Goal: Communication & Community: Answer question/provide support

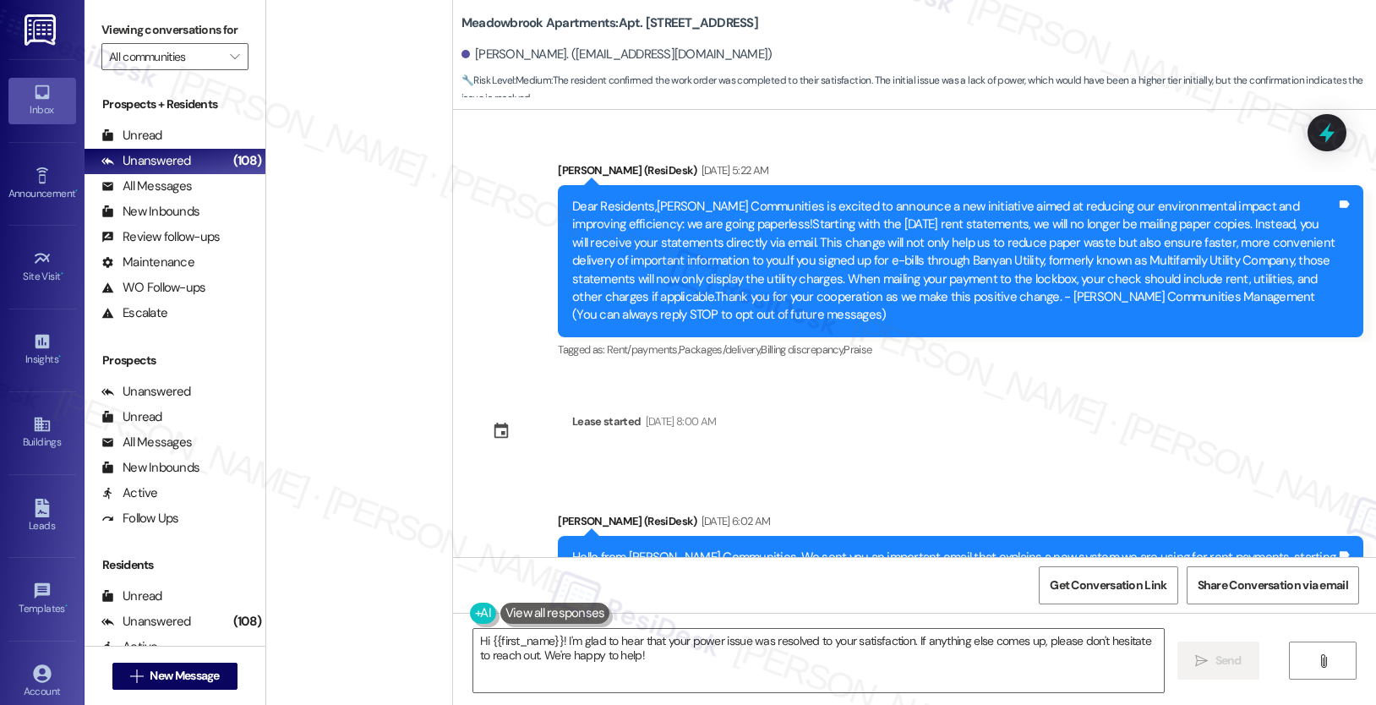
scroll to position [2084, 0]
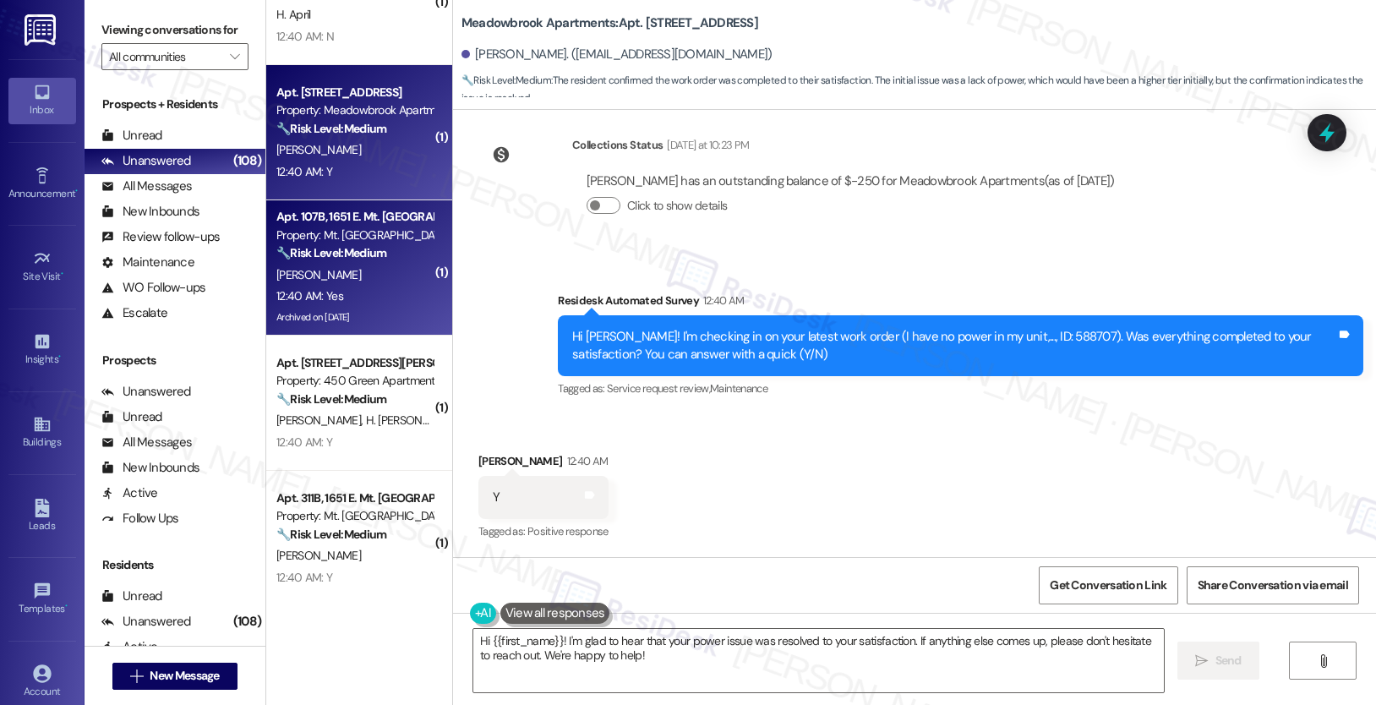
click at [363, 276] on div "[PERSON_NAME]" at bounding box center [355, 275] width 160 height 21
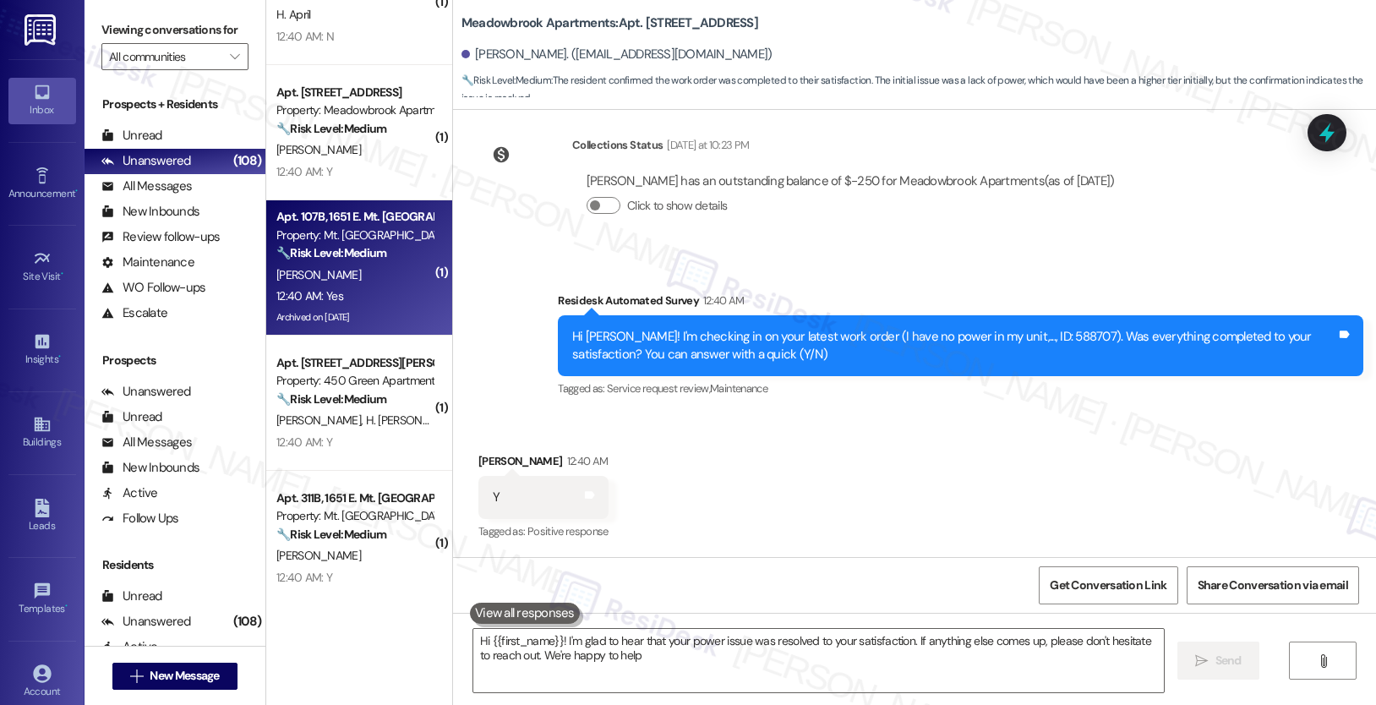
type textarea "Hi {{first_name}}! I'm glad to hear that your power issue was resolved to your …"
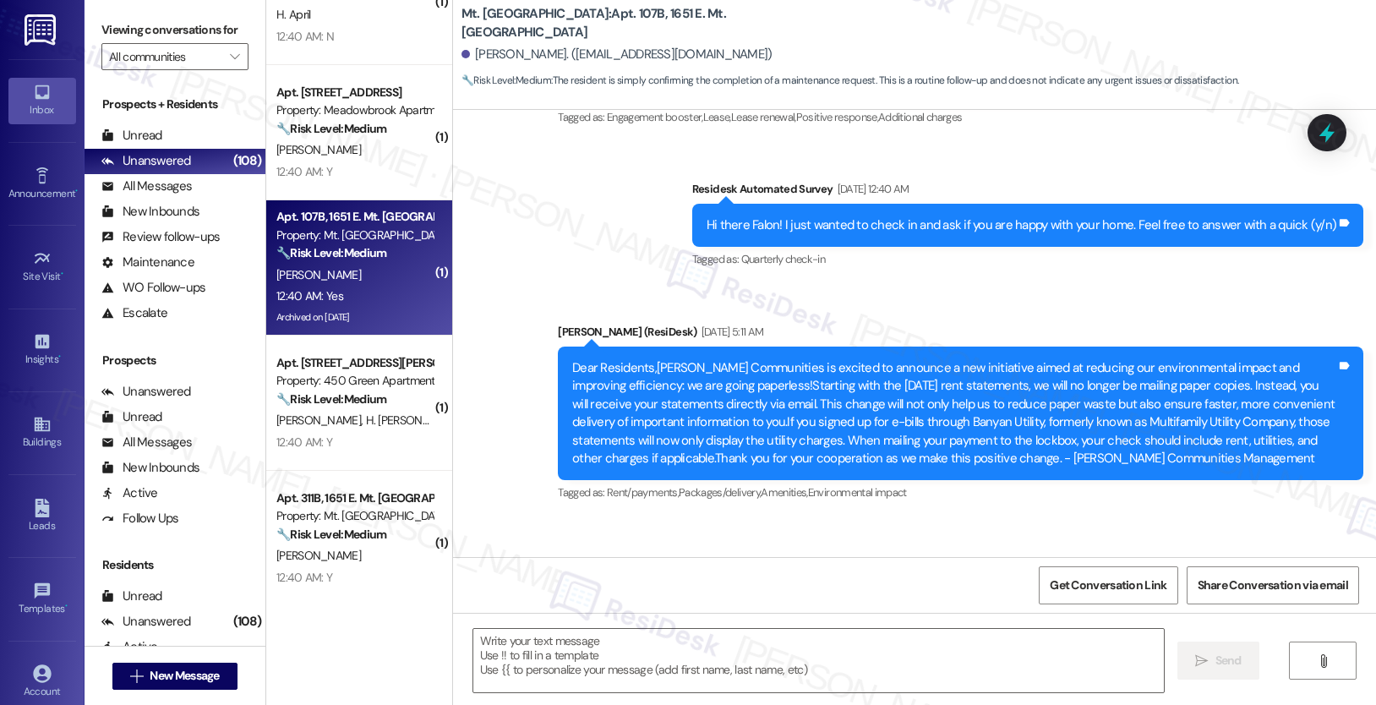
type textarea "Fetching suggested responses. Please feel free to read through the conversation…"
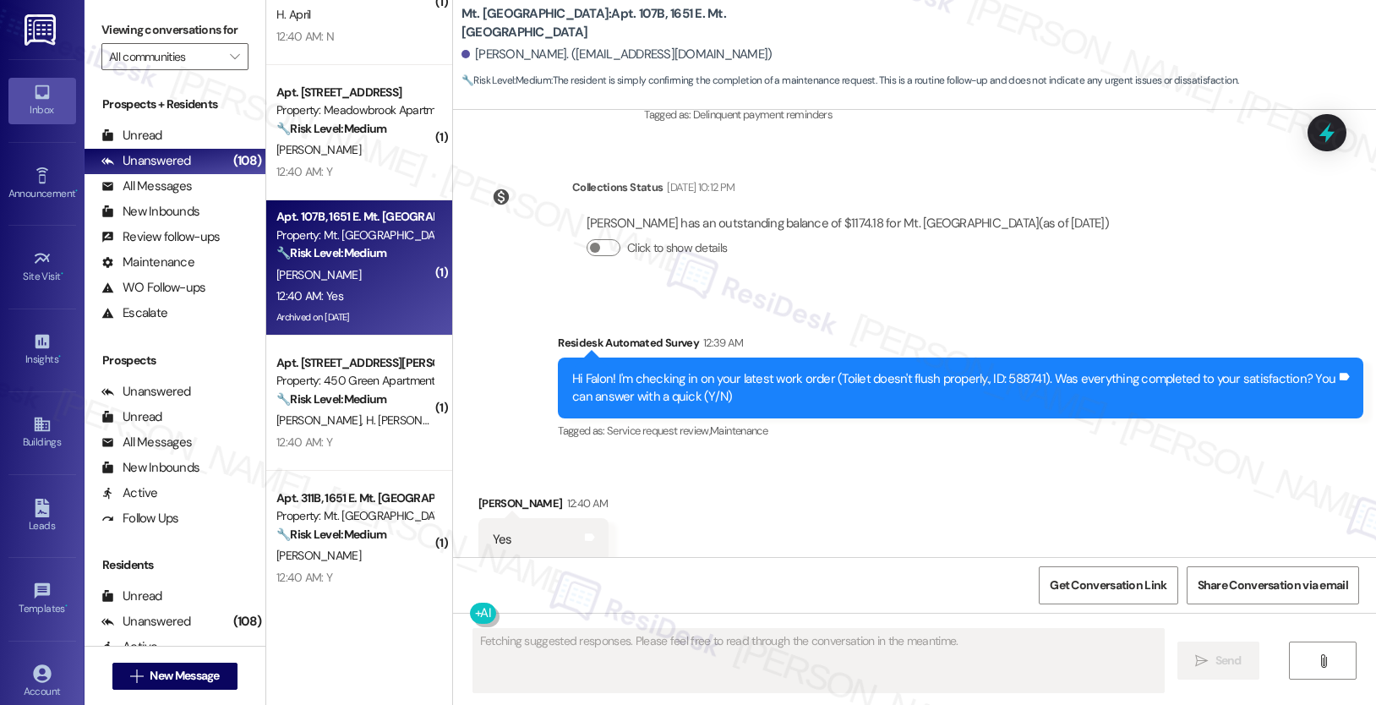
scroll to position [2418, 0]
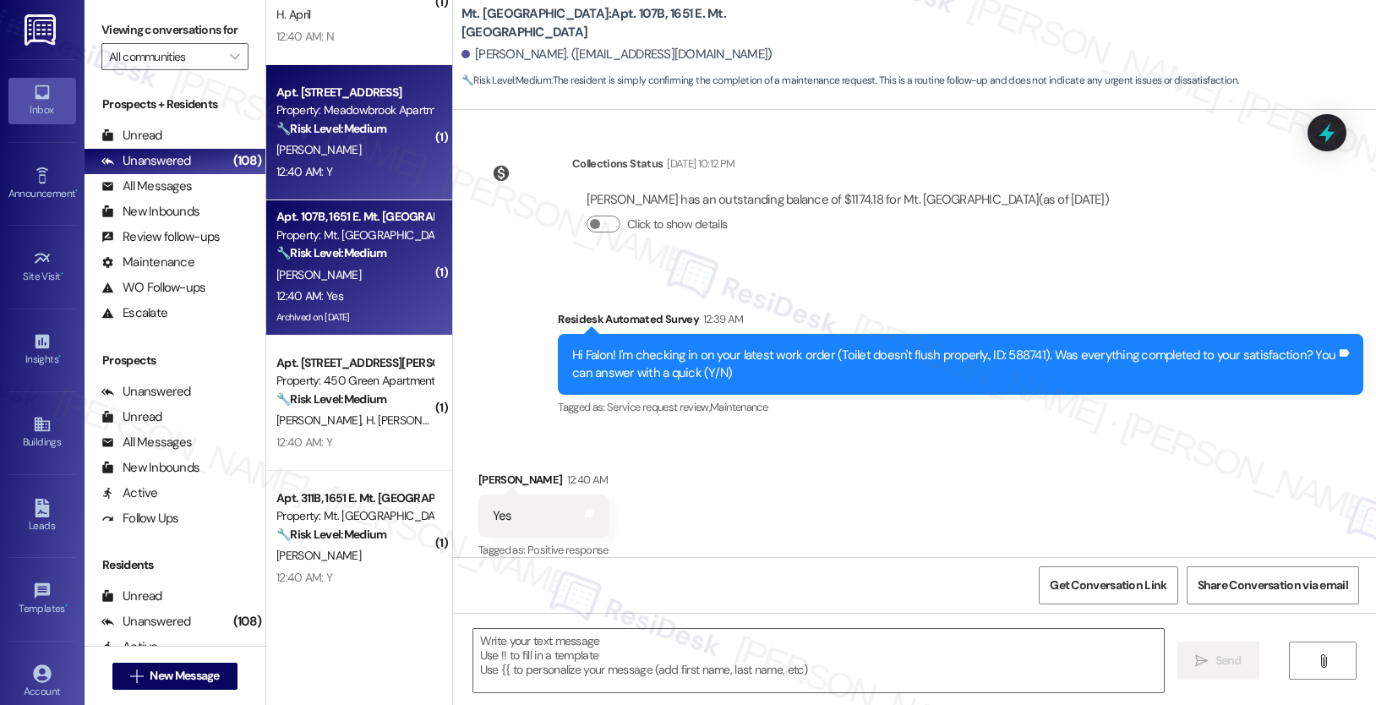
click at [386, 172] on div "12:40 AM: Y 12:40 AM: Y" at bounding box center [355, 171] width 160 height 21
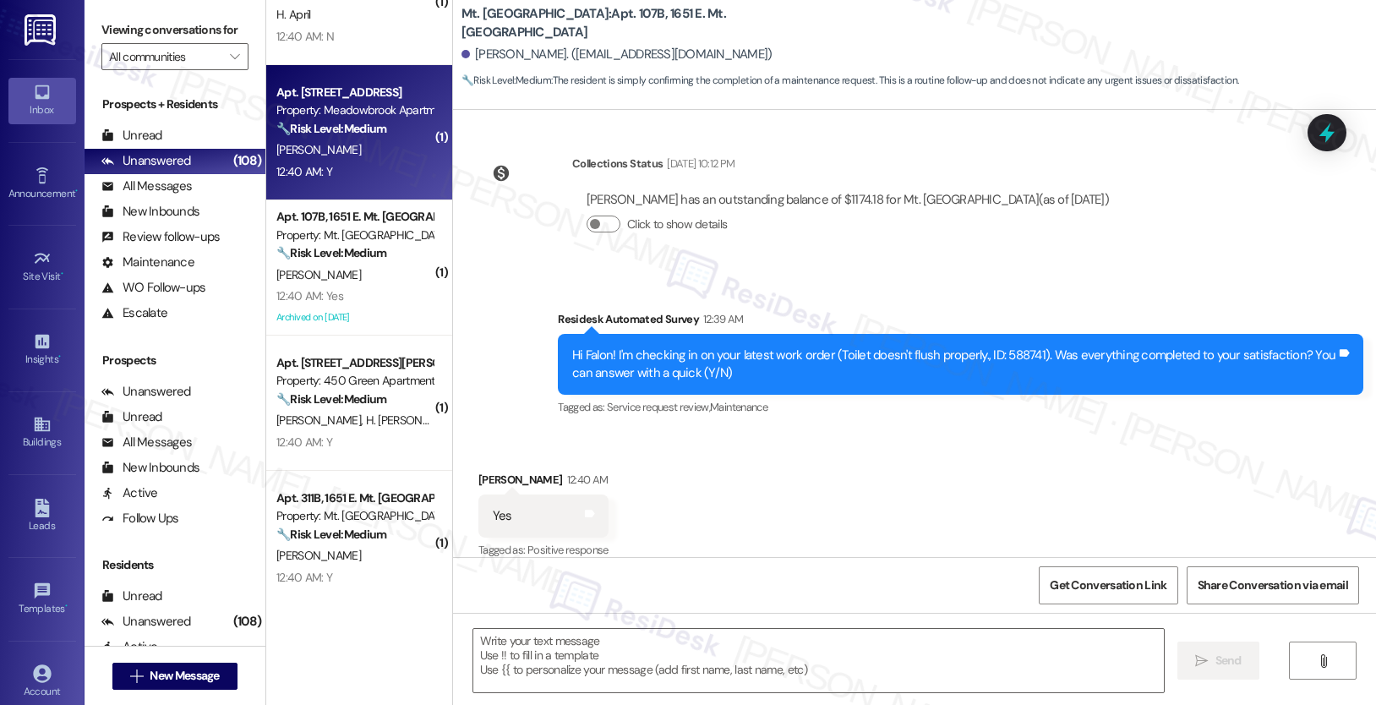
scroll to position [1259, 0]
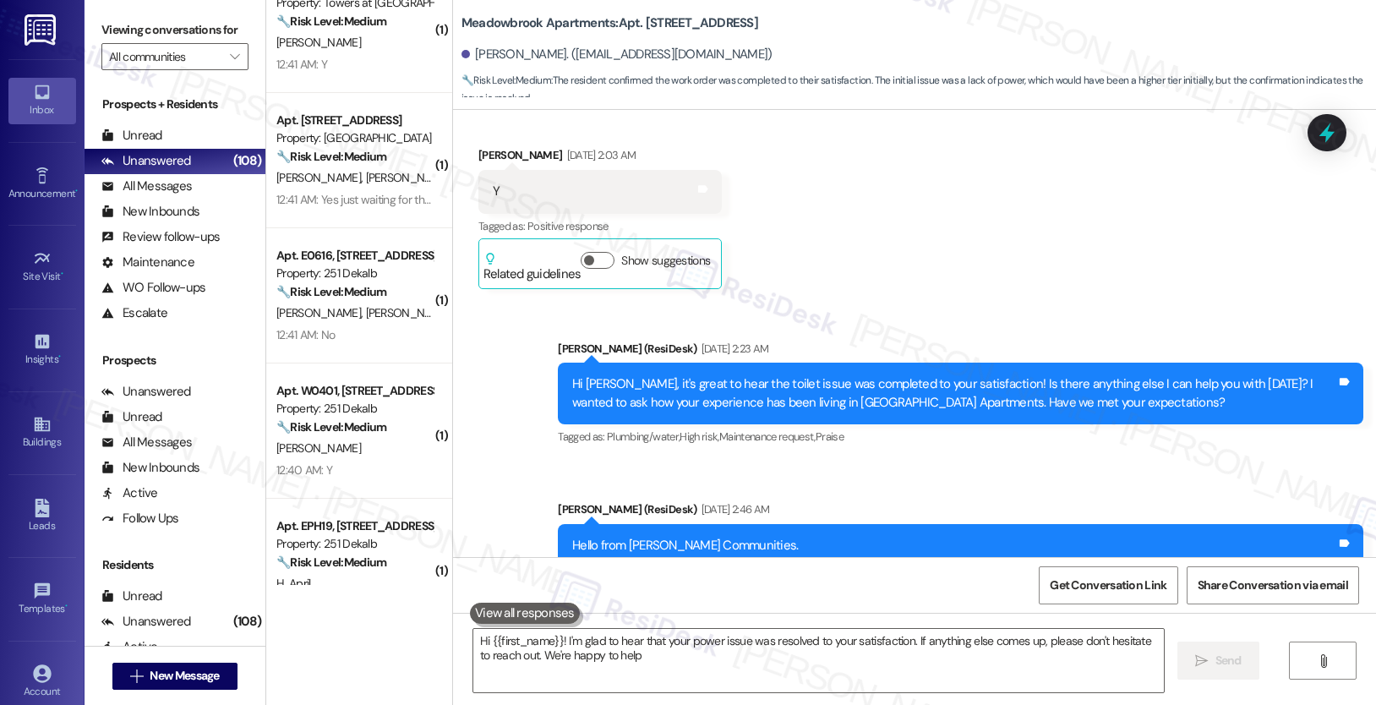
type textarea "Hi {{first_name}}! I'm glad to hear that your power issue was resolved to your …"
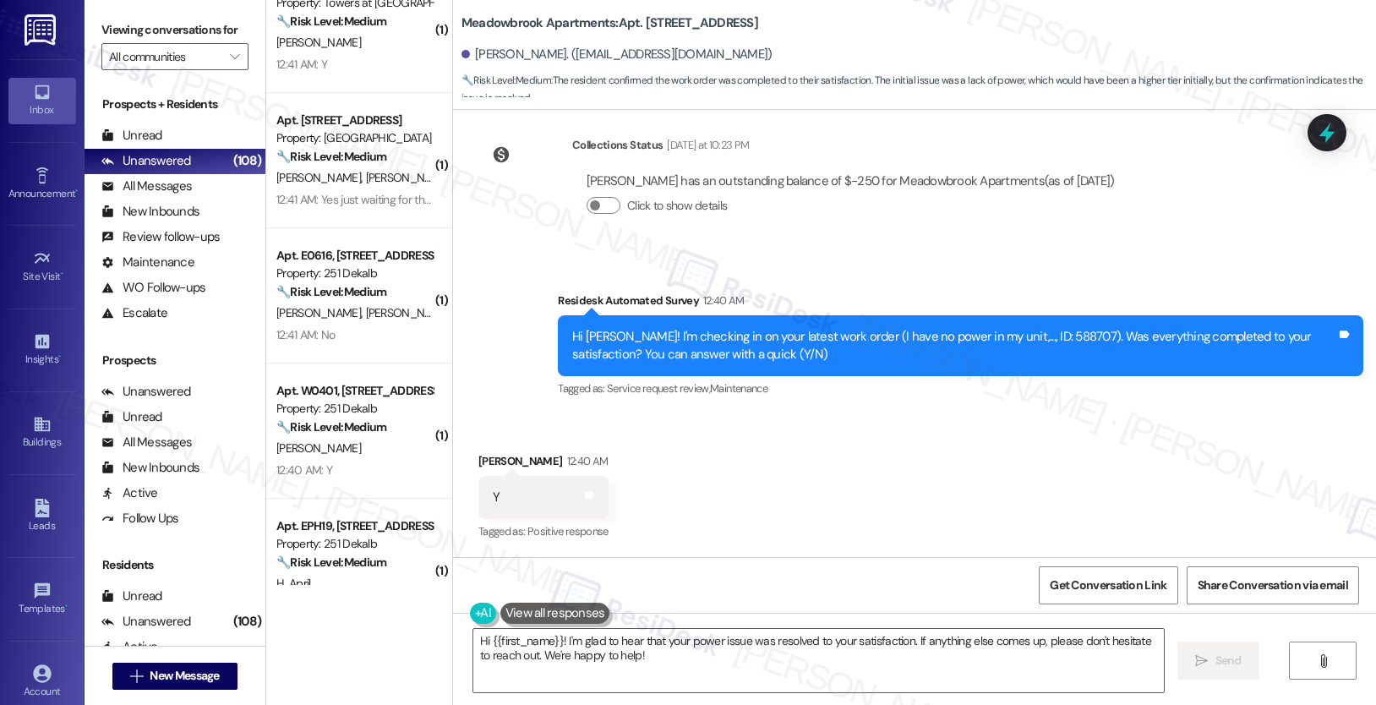
scroll to position [2085, 0]
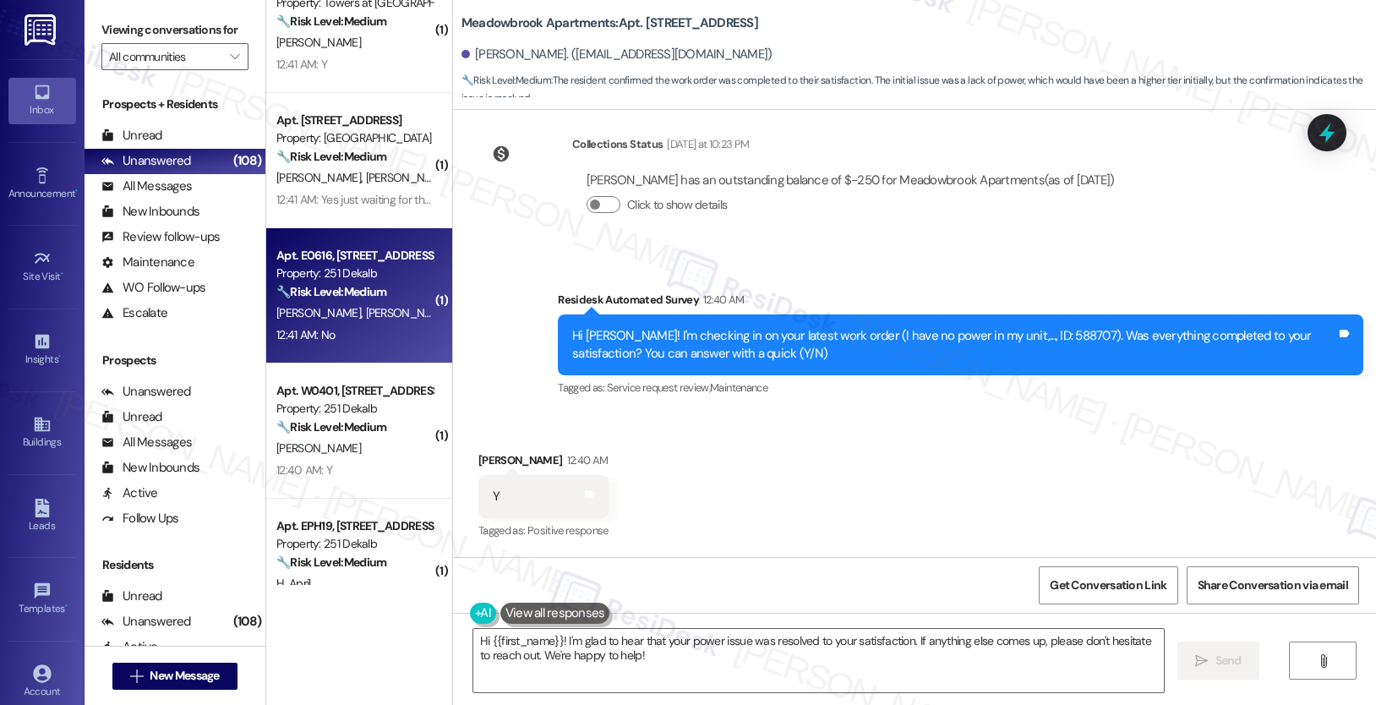
click at [405, 341] on div "12:41 AM: No 12:41 AM: No" at bounding box center [355, 335] width 160 height 21
type textarea "Hi {{first_name}}! I'm glad to hear that your power issue was resolved to your …"
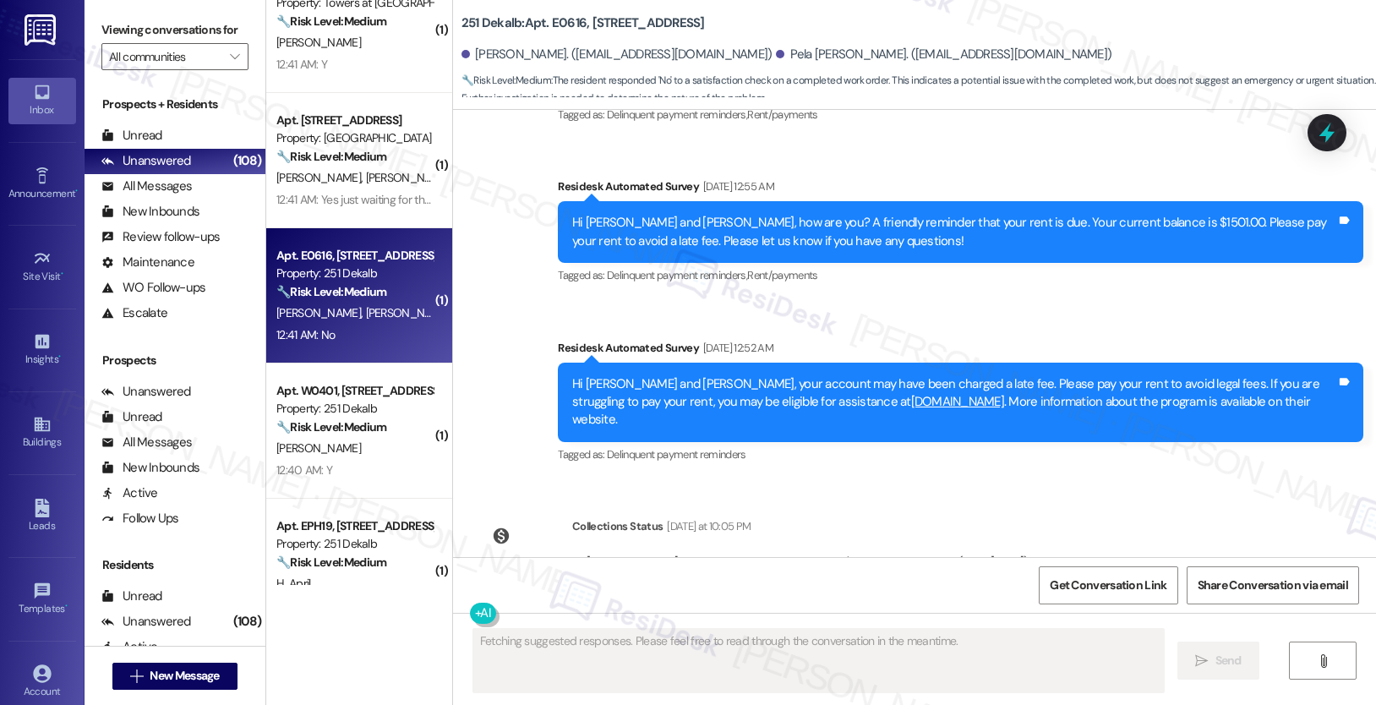
scroll to position [4508, 0]
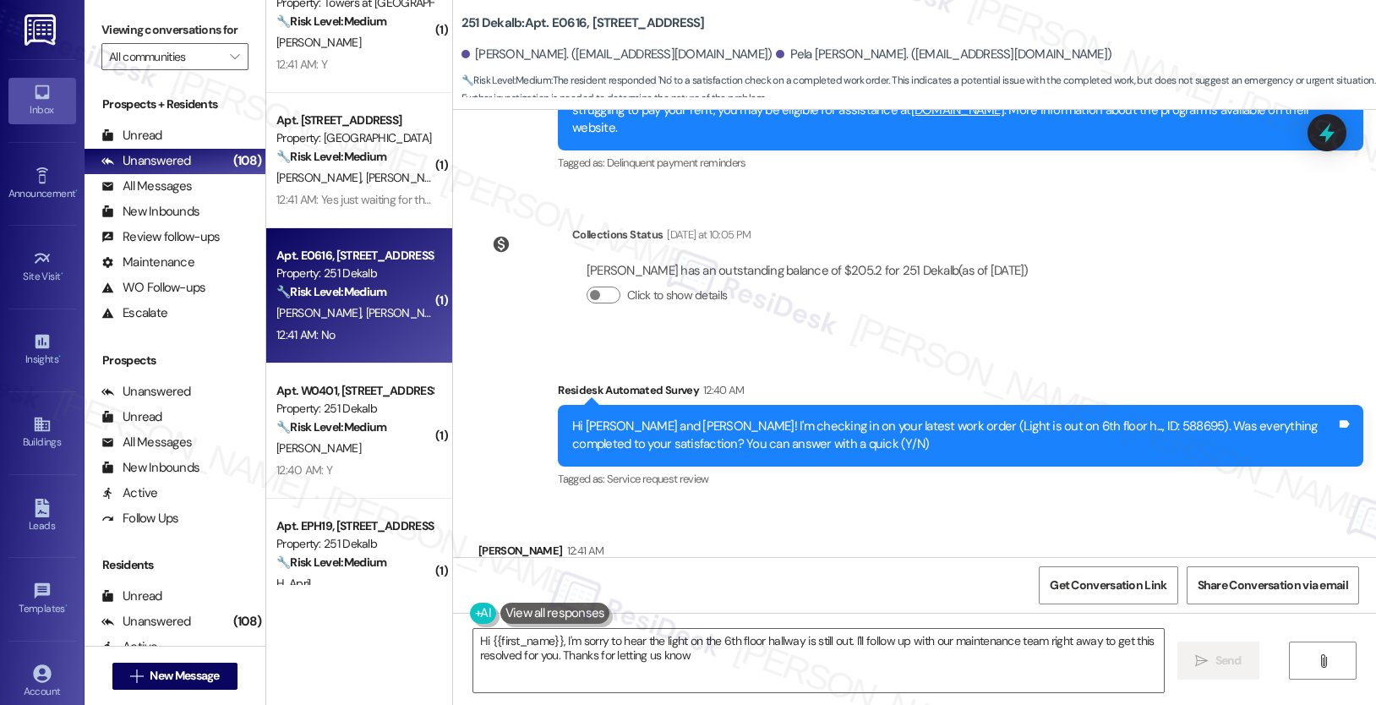
type textarea "Hi {{first_name}}, I'm sorry to hear the light on the 6th floor hallway is stil…"
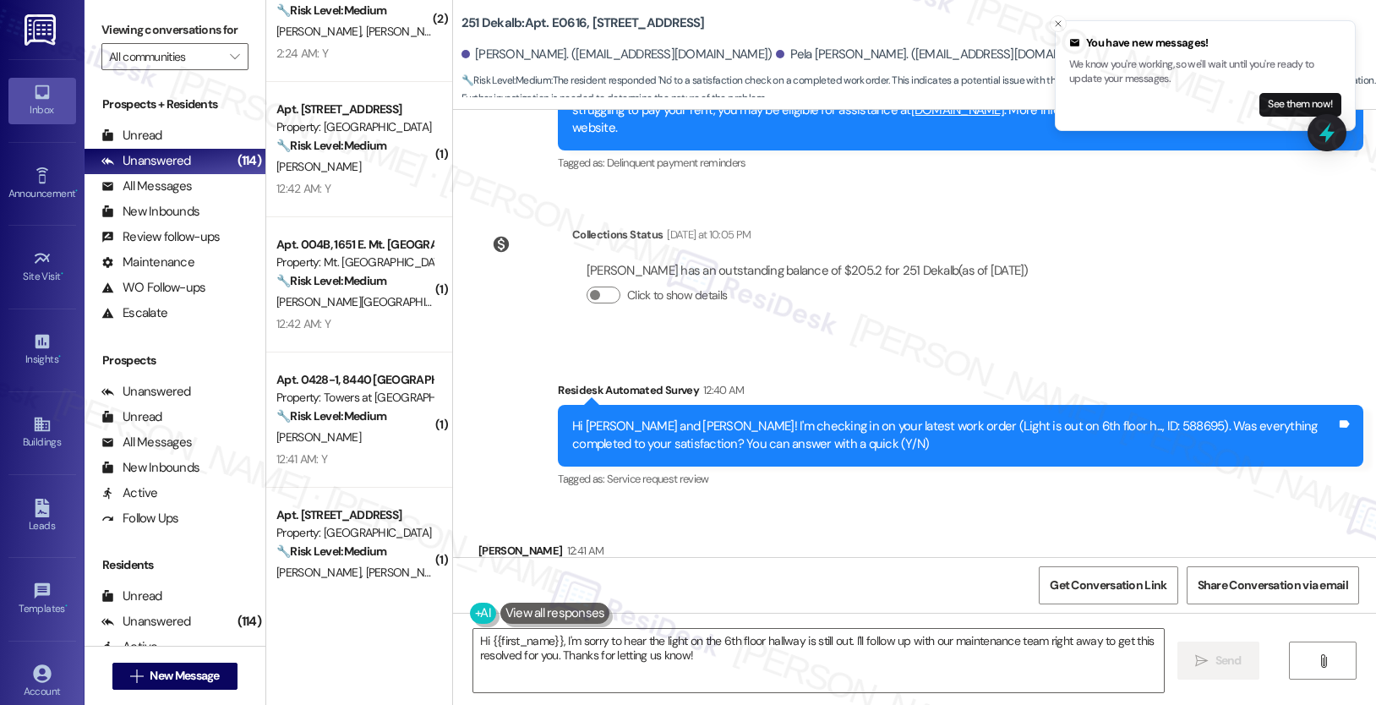
scroll to position [864, 0]
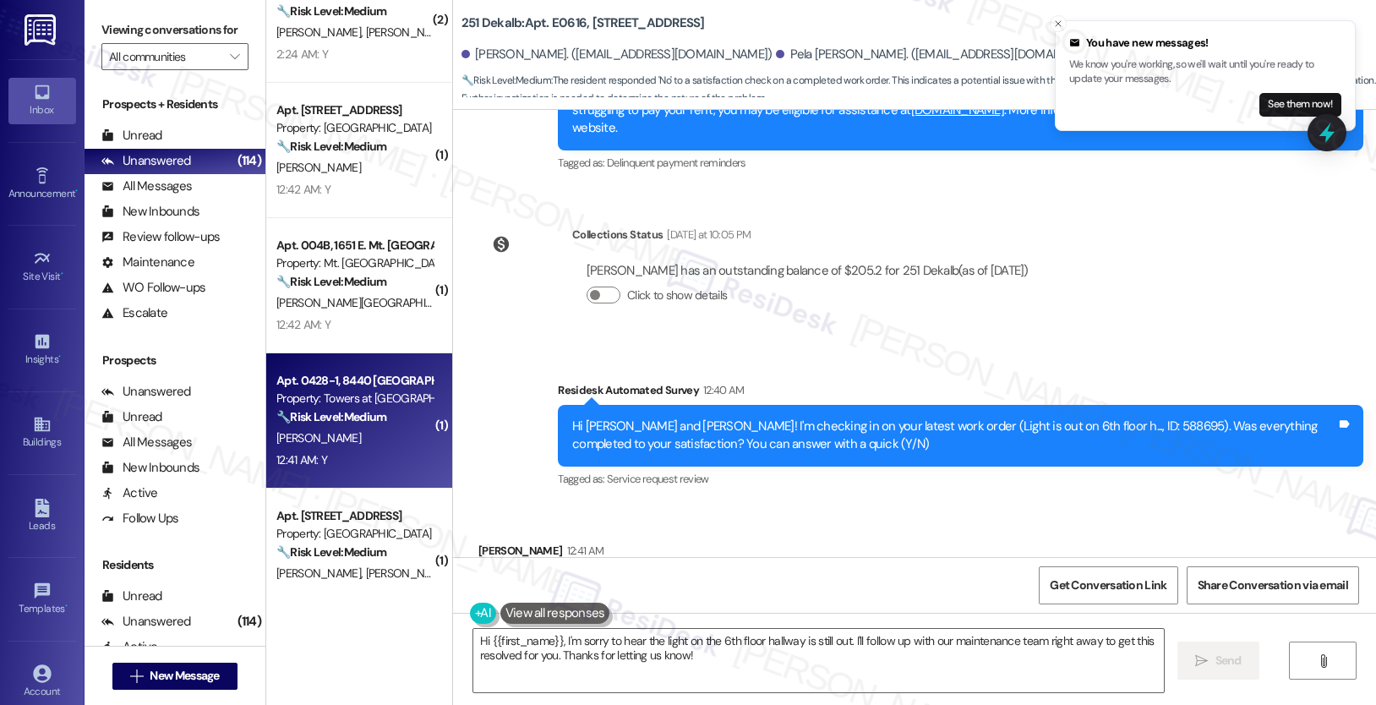
click at [341, 372] on div "Apt. 0428-1, 8440 [GEOGRAPHIC_DATA]" at bounding box center [354, 381] width 156 height 18
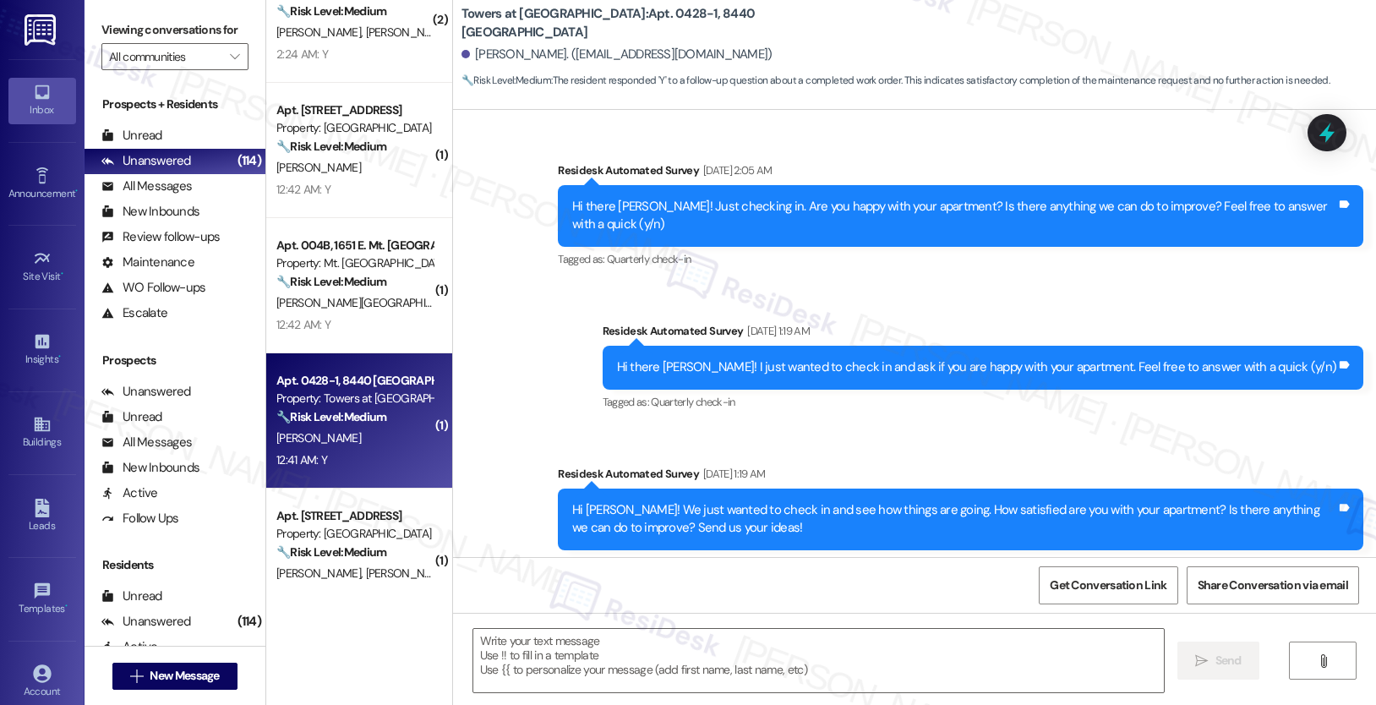
scroll to position [12260, 0]
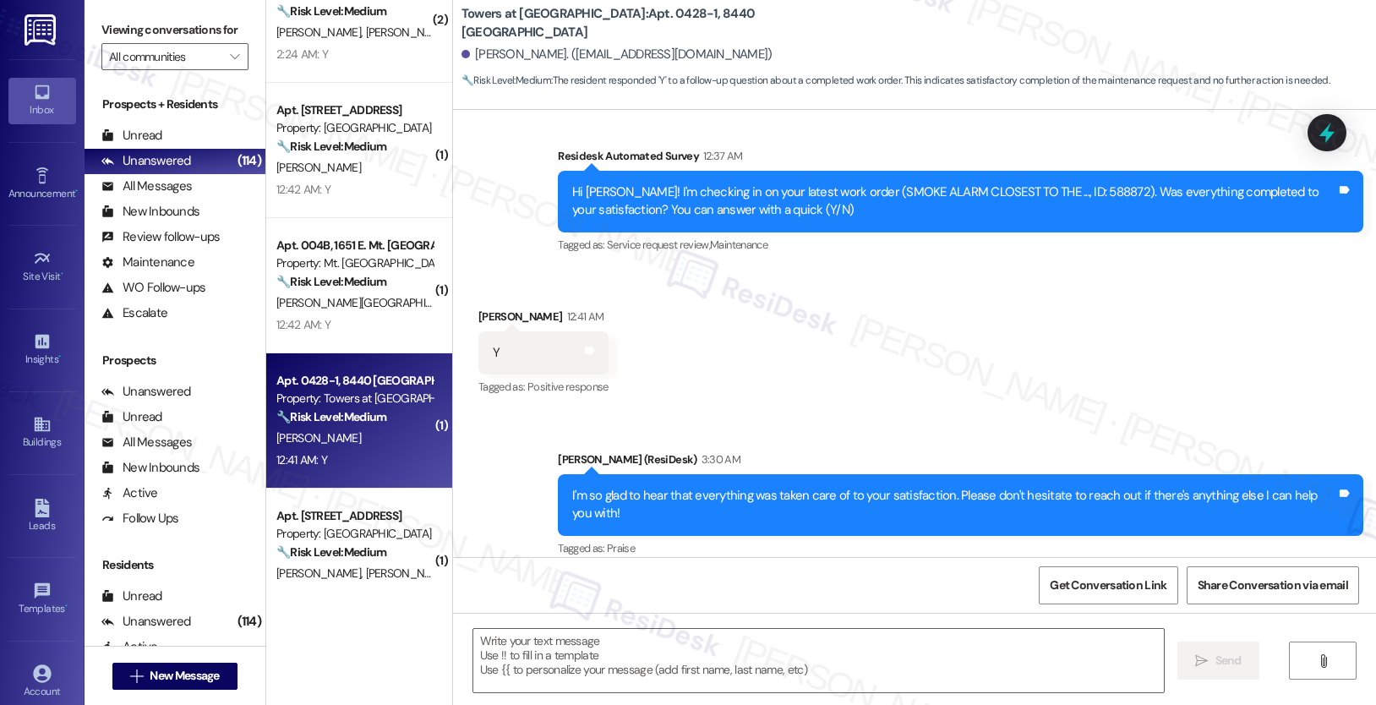
type textarea "Fetching suggested responses. Please feel free to read through the conversation…"
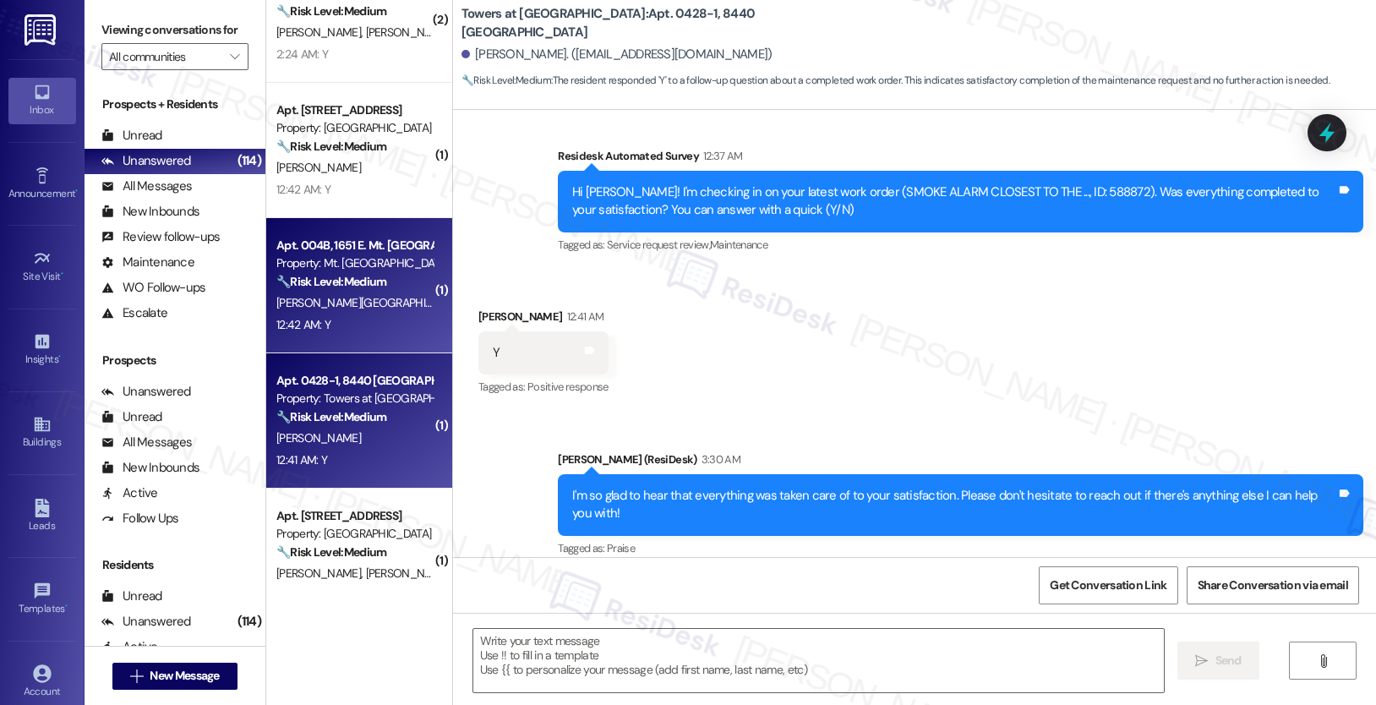
click at [331, 286] on strong "🔧 Risk Level: Medium" at bounding box center [331, 281] width 110 height 15
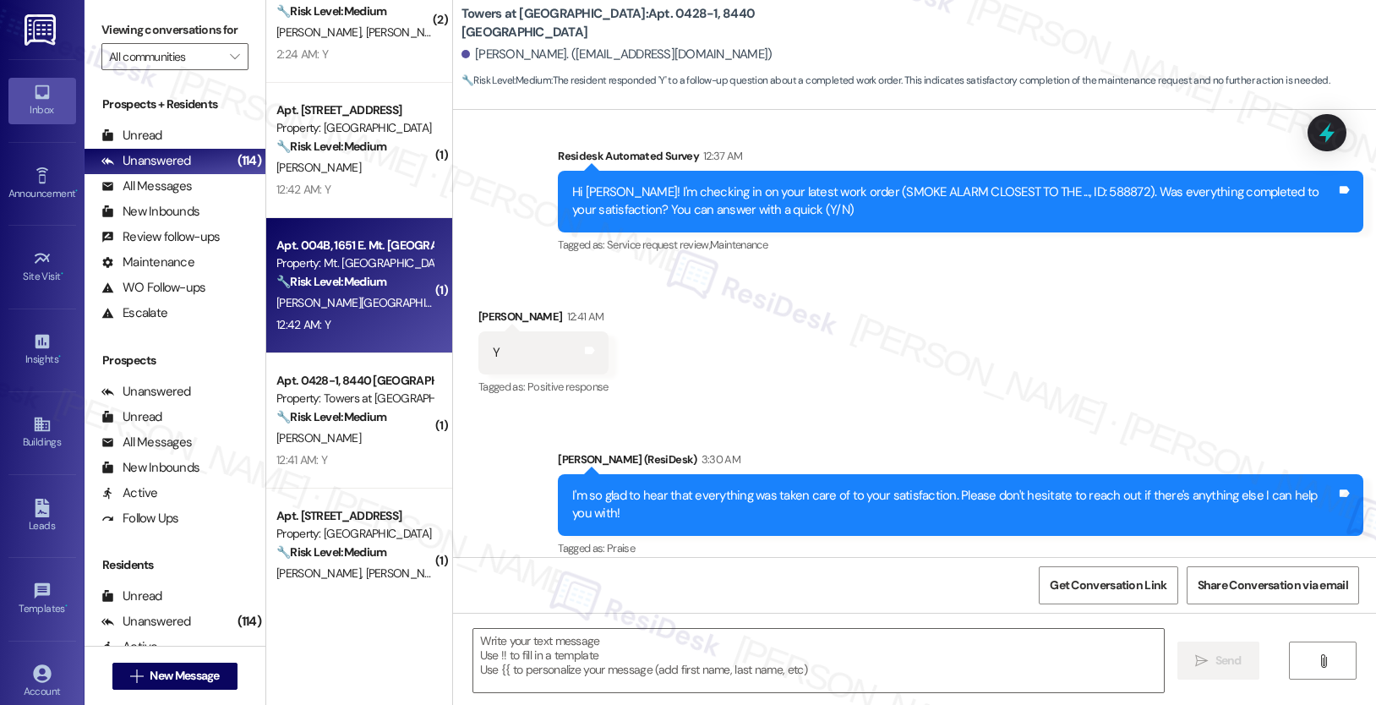
type textarea "Fetching suggested responses. Please feel free to read through the conversation…"
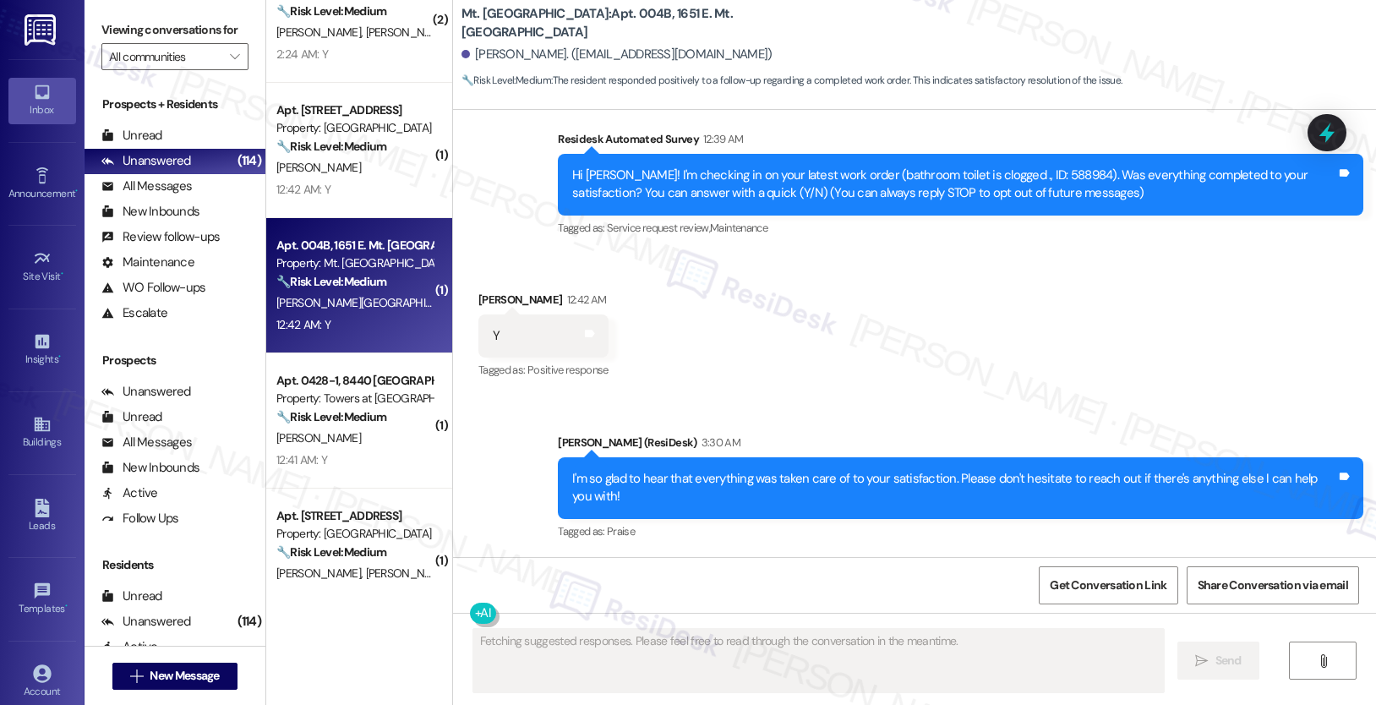
scroll to position [131, 0]
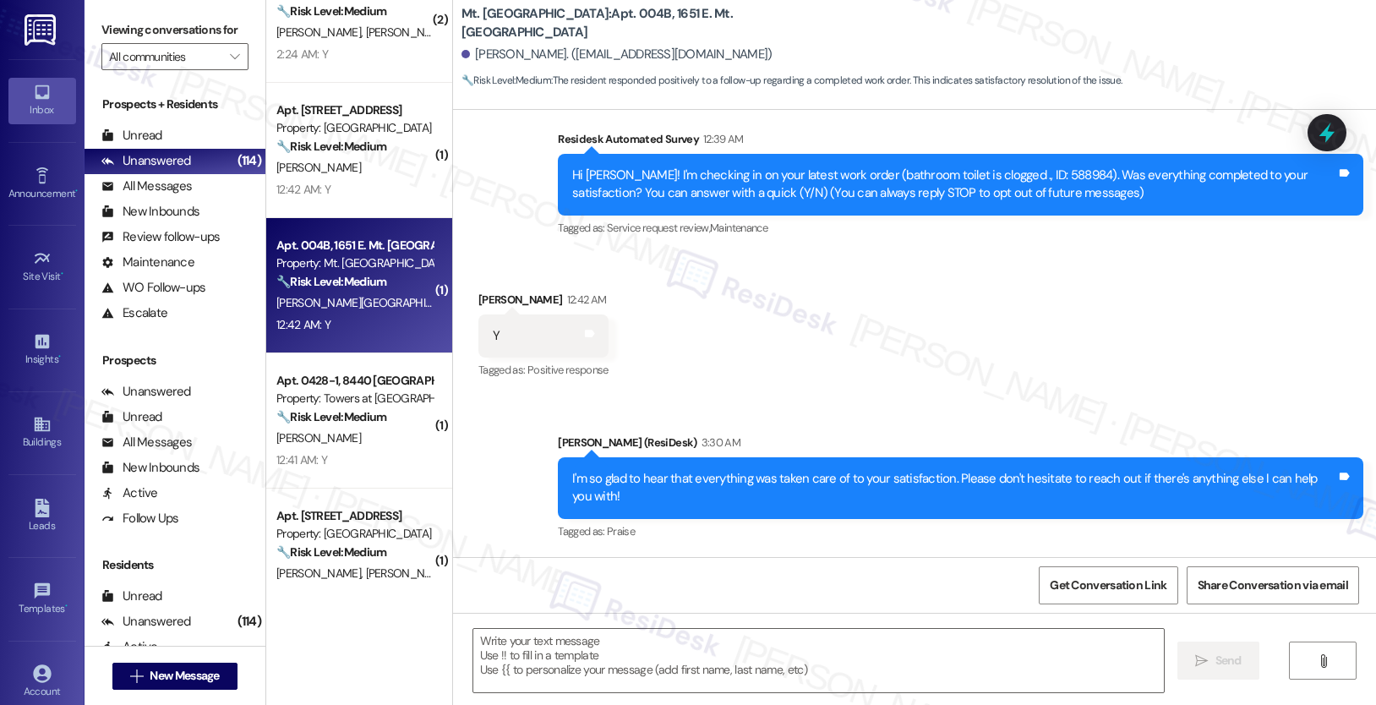
click at [812, 389] on div "Received via SMS [PERSON_NAME] 12:42 AM Y Tags and notes Tagged as: Positive re…" at bounding box center [914, 324] width 923 height 143
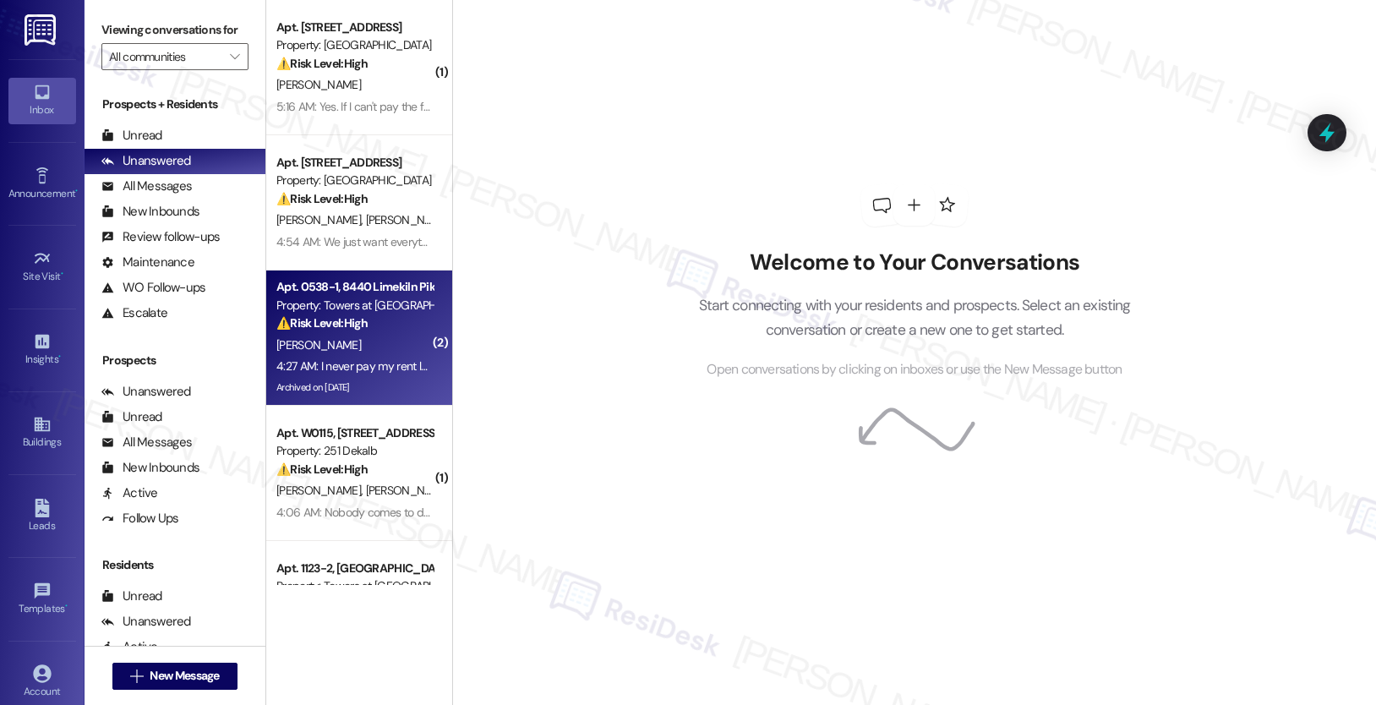
click at [374, 294] on div "Apt. 0538-1, 8440 Limekiln Pike" at bounding box center [354, 287] width 156 height 18
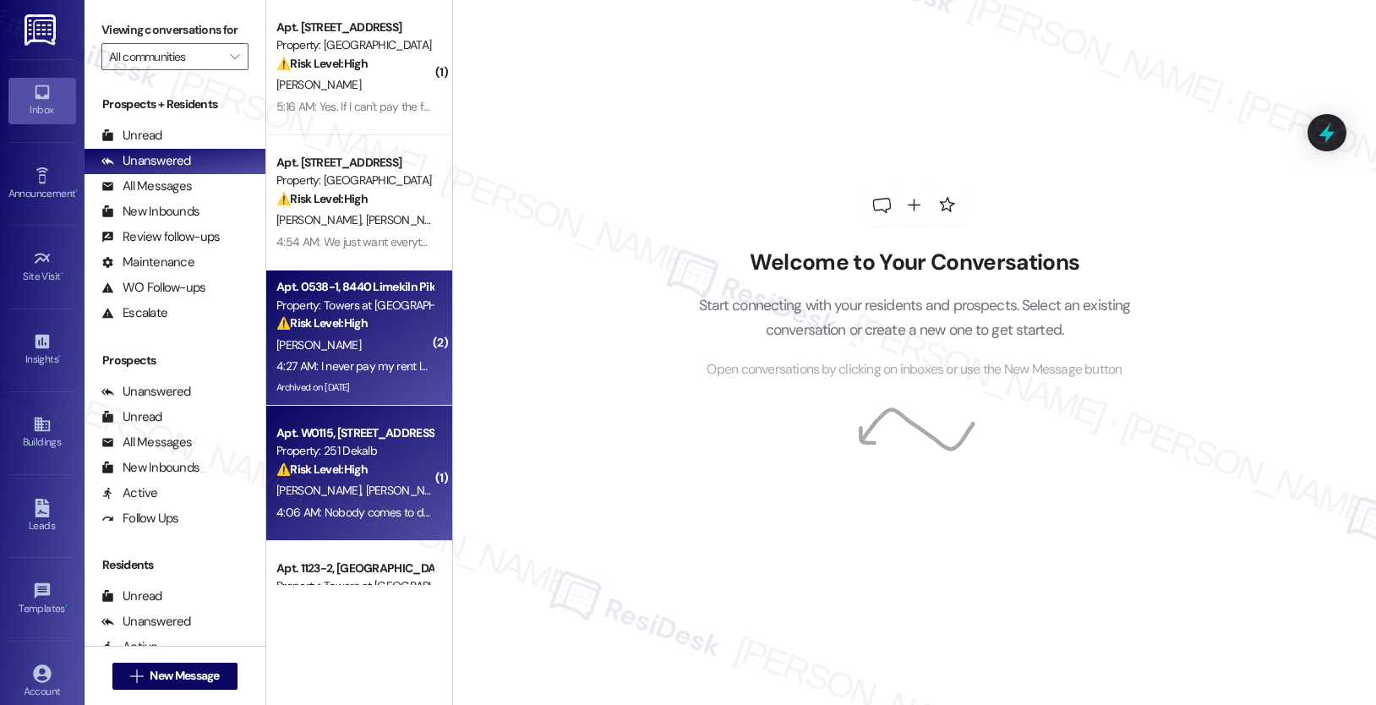
click at [365, 483] on span "M. Bolivar" at bounding box center [407, 490] width 85 height 15
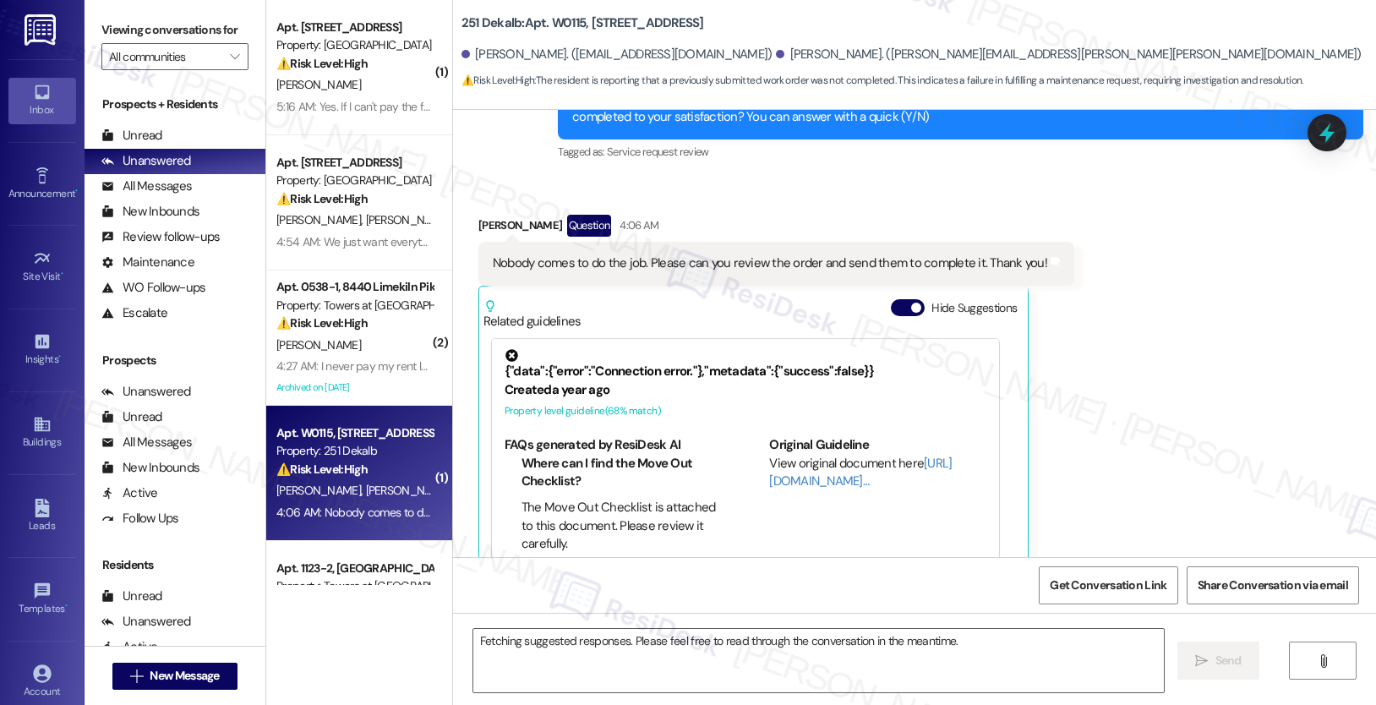
scroll to position [4169, 0]
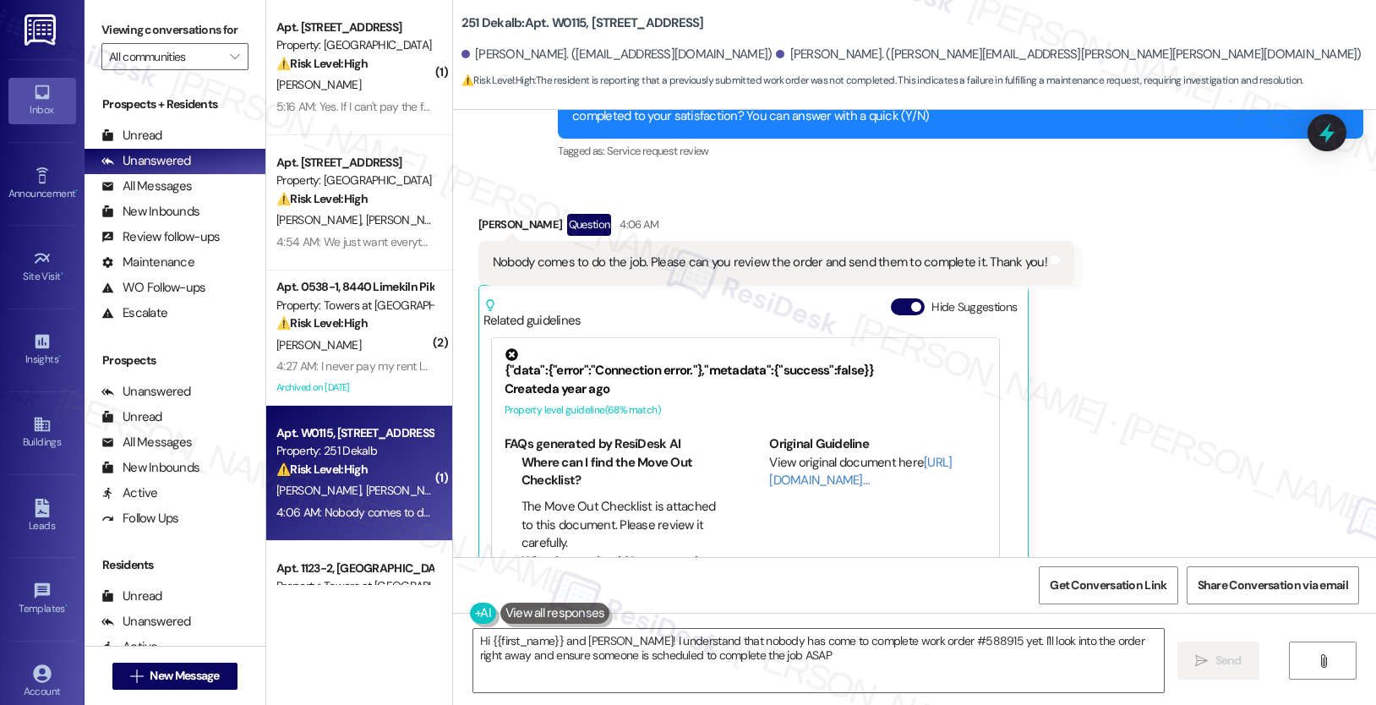
type textarea "Hi {{first_name}} and Marcos! I understand that nobody has come to complete wor…"
